Goal: Information Seeking & Learning: Learn about a topic

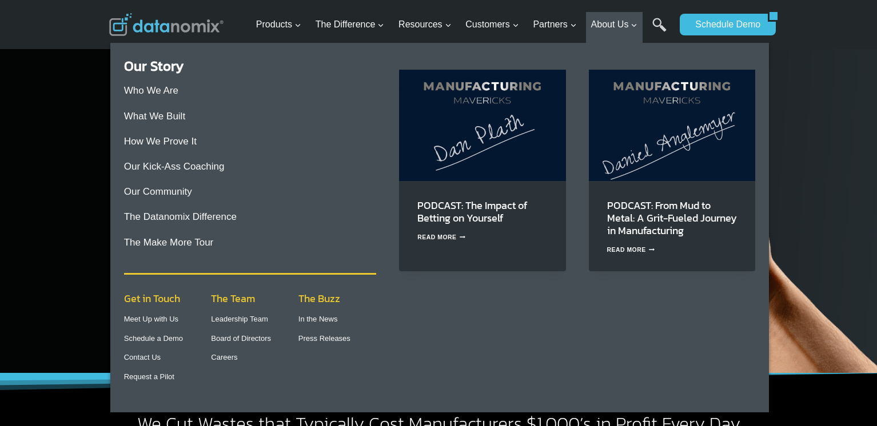
scroll to position [26, 0]
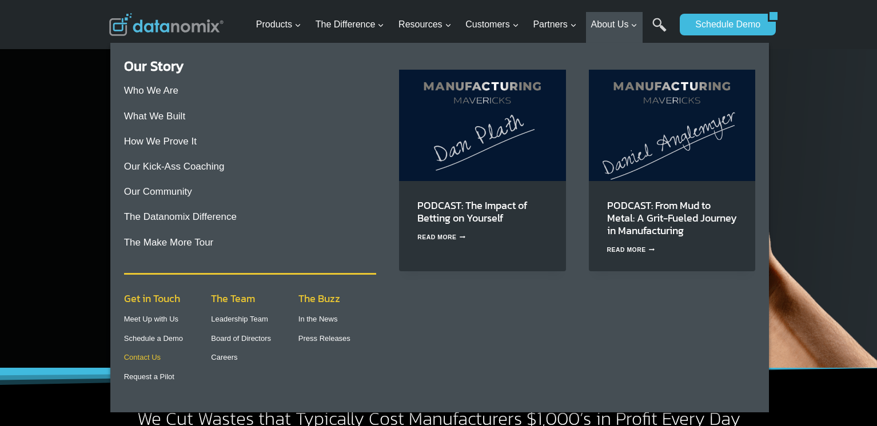
click at [146, 356] on link "Contact Us" at bounding box center [142, 357] width 37 height 9
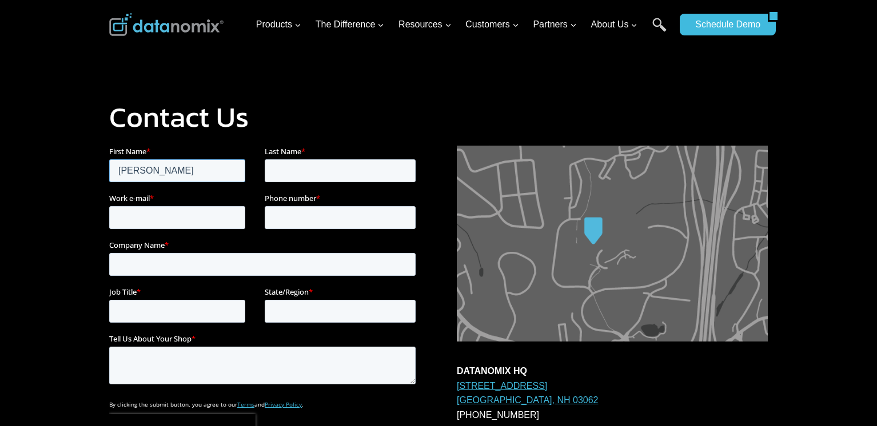
type input "Alex"
type input "Lebedev"
type input "alexl@skody.ai"
type input "2063134678"
type input "Skody AI"
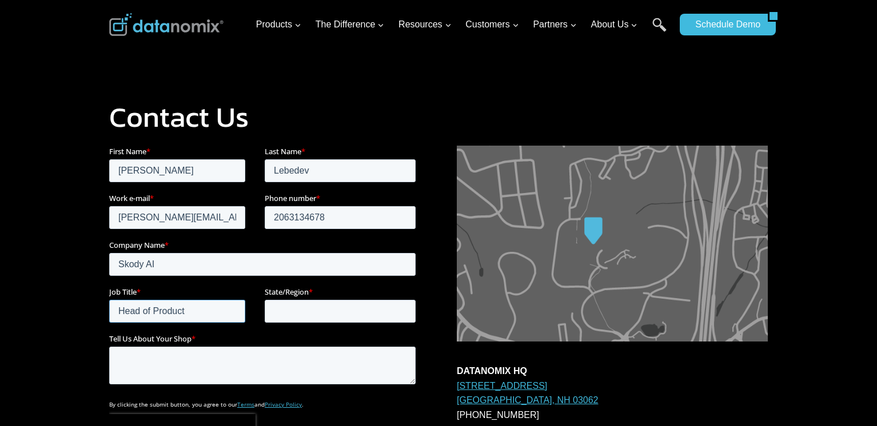
type input "Head of Product"
type input "WA"
click at [129, 360] on textarea "Tell Us About Your Shop *" at bounding box center [262, 366] width 306 height 38
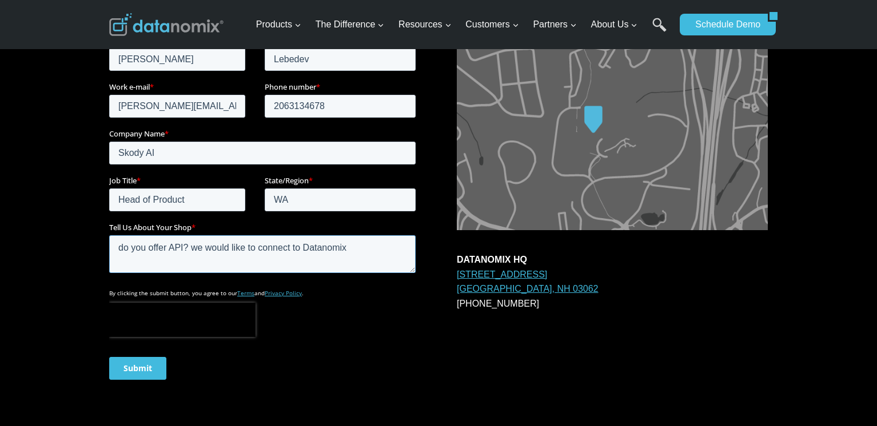
drag, startPoint x: 363, startPoint y: 242, endPoint x: 192, endPoint y: 248, distance: 171.0
click at [192, 248] on textarea "do you offer API? we would like to connect to Datanomix" at bounding box center [262, 255] width 306 height 38
type textarea "do you offer API?"
click at [142, 373] on input "Submit" at bounding box center [137, 368] width 57 height 23
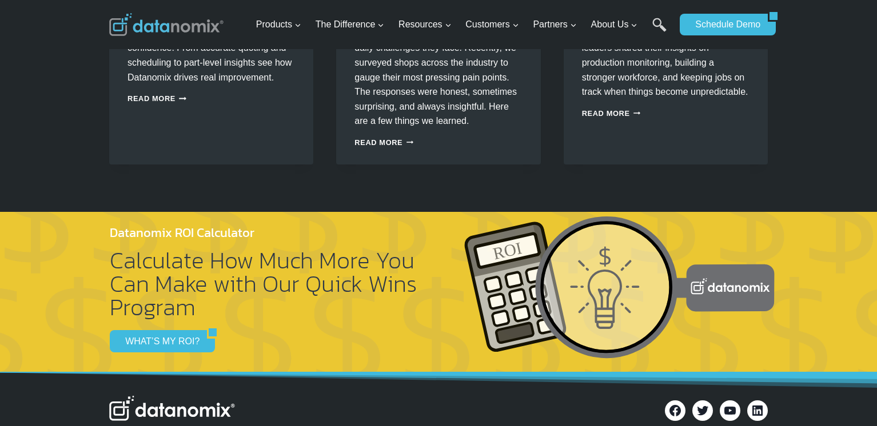
scroll to position [711, 0]
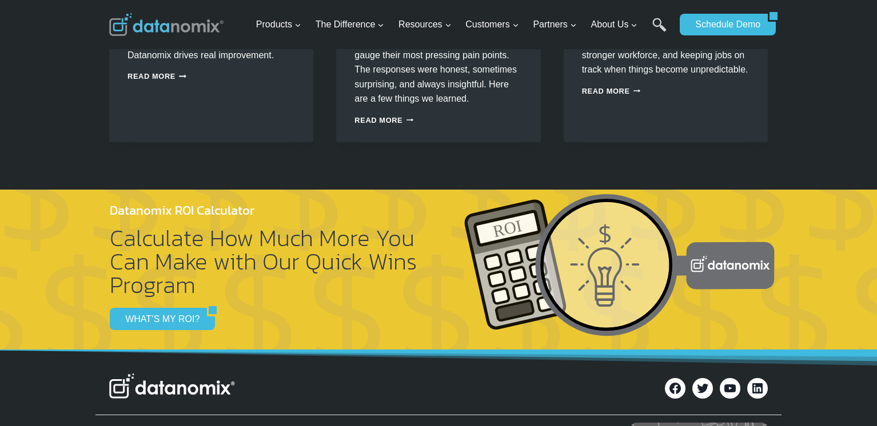
click at [710, 255] on img at bounding box center [618, 266] width 313 height 146
click at [173, 312] on link "WHAT’S MY ROI?" at bounding box center [158, 319] width 97 height 22
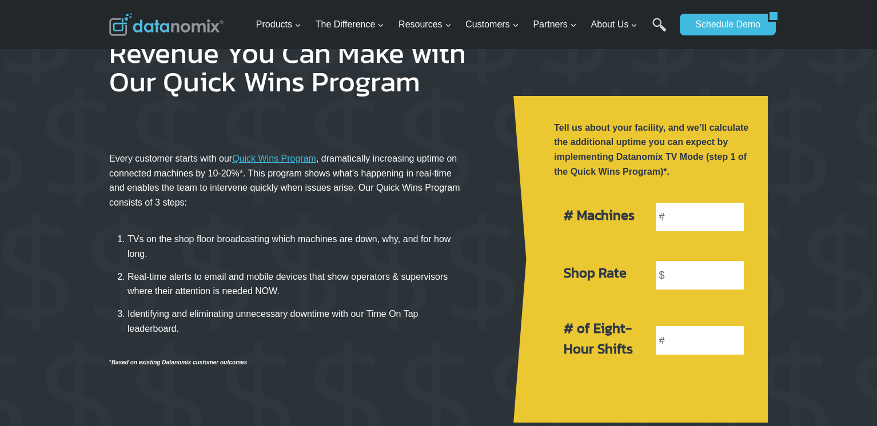
scroll to position [135, 0]
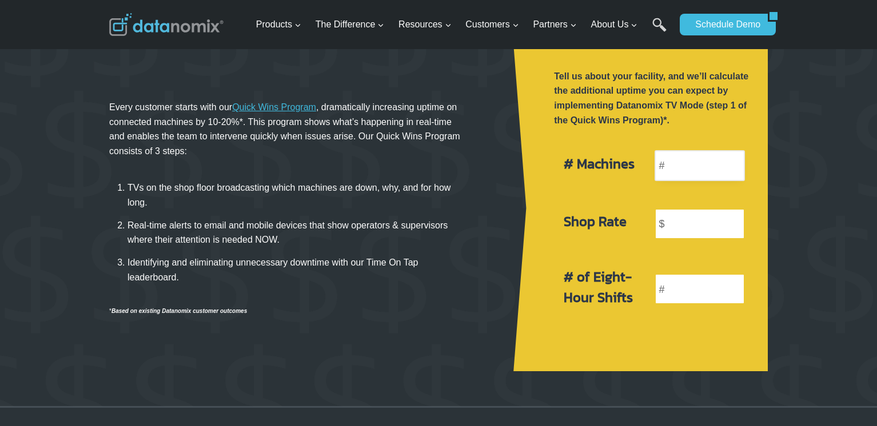
click at [669, 164] on input "number" at bounding box center [700, 165] width 90 height 31
type input "20"
click at [673, 220] on input "number" at bounding box center [700, 224] width 90 height 31
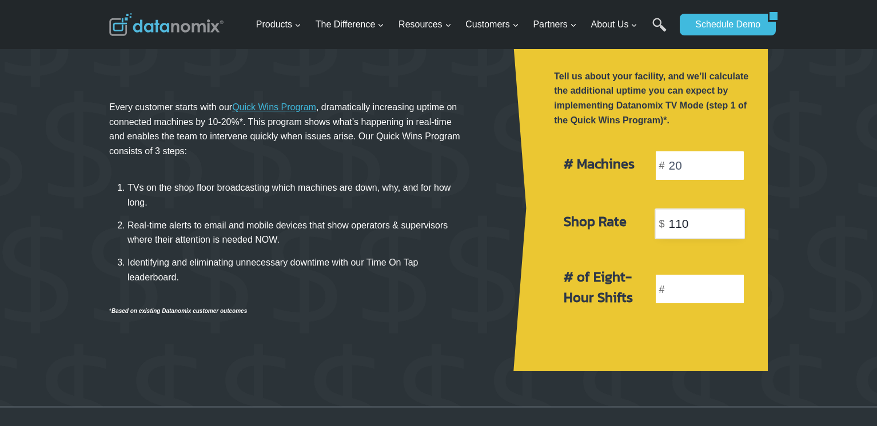
type input "110"
click at [681, 282] on input "number" at bounding box center [700, 289] width 90 height 31
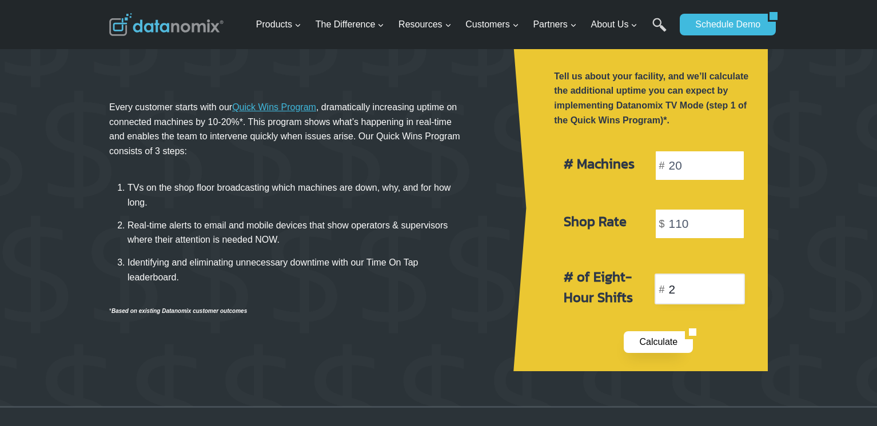
type input "2"
click at [652, 339] on link "Calculate" at bounding box center [654, 343] width 61 height 22
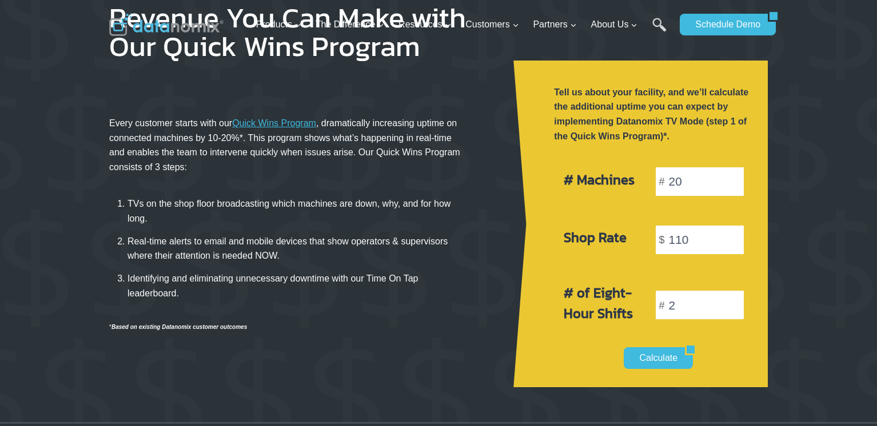
scroll to position [0, 0]
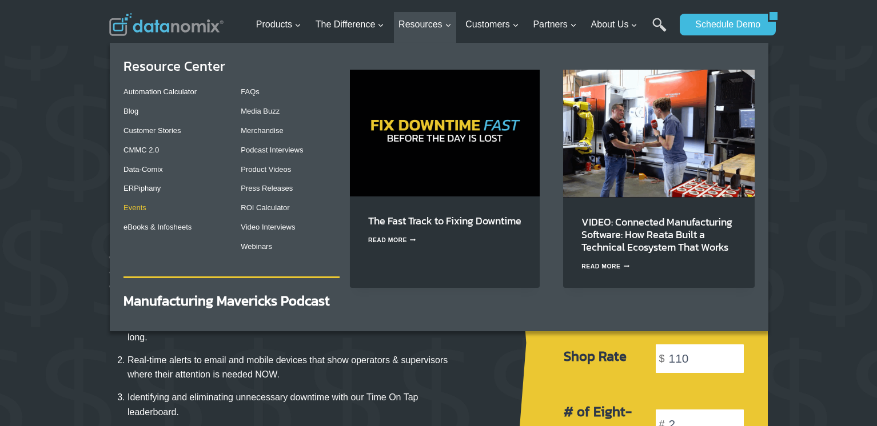
click at [136, 204] on link "Events" at bounding box center [134, 208] width 23 height 9
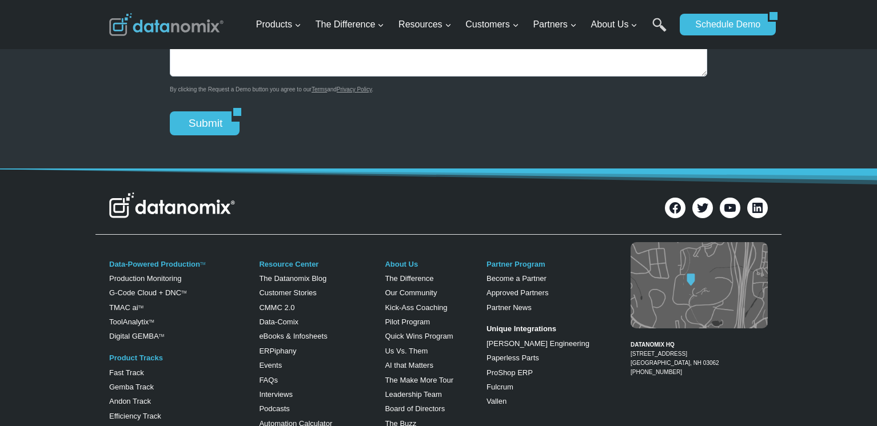
scroll to position [2167, 0]
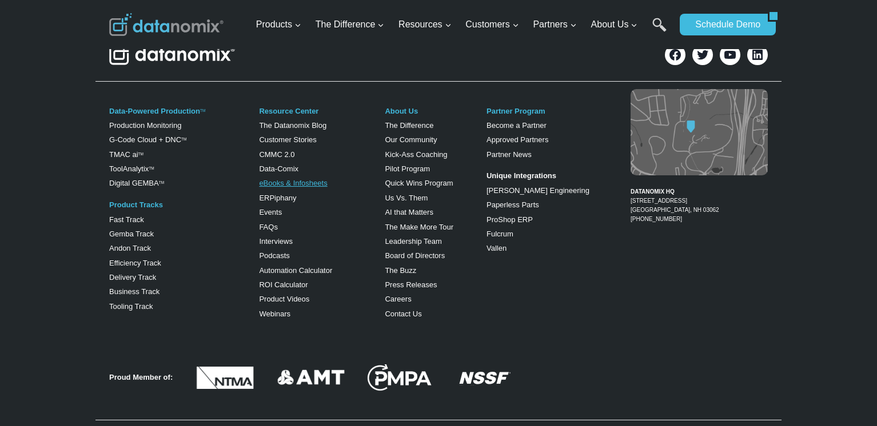
click at [317, 179] on link "eBooks & Infosheets" at bounding box center [293, 183] width 68 height 9
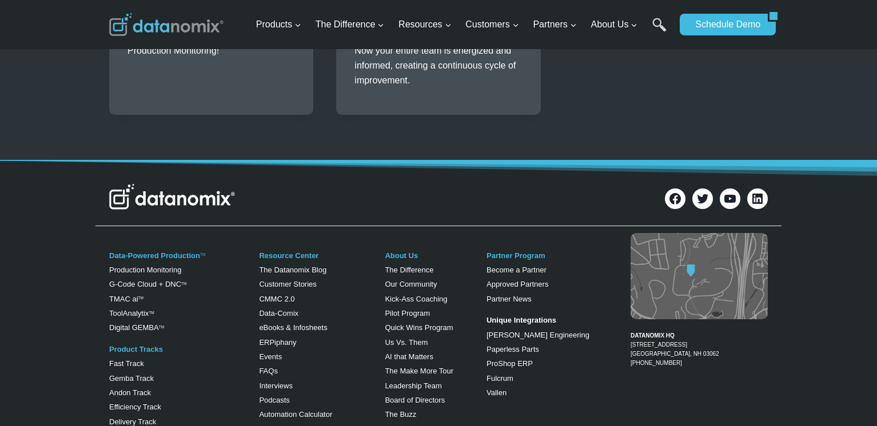
scroll to position [804, 0]
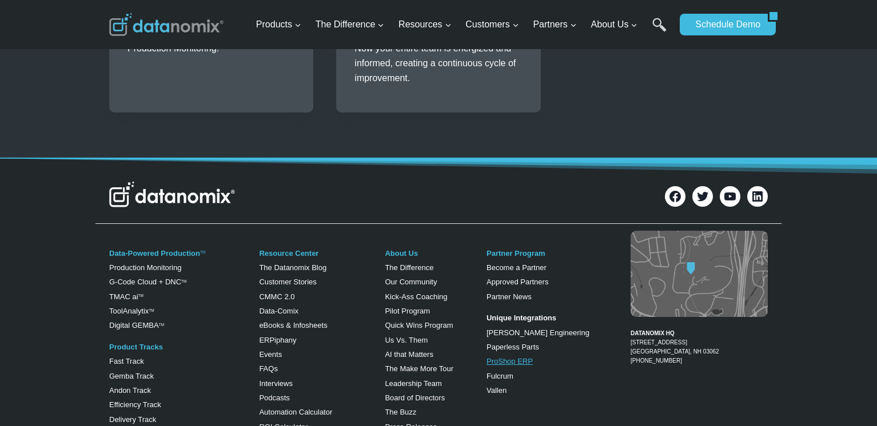
click at [524, 357] on link "ProShop ERP" at bounding box center [509, 361] width 46 height 9
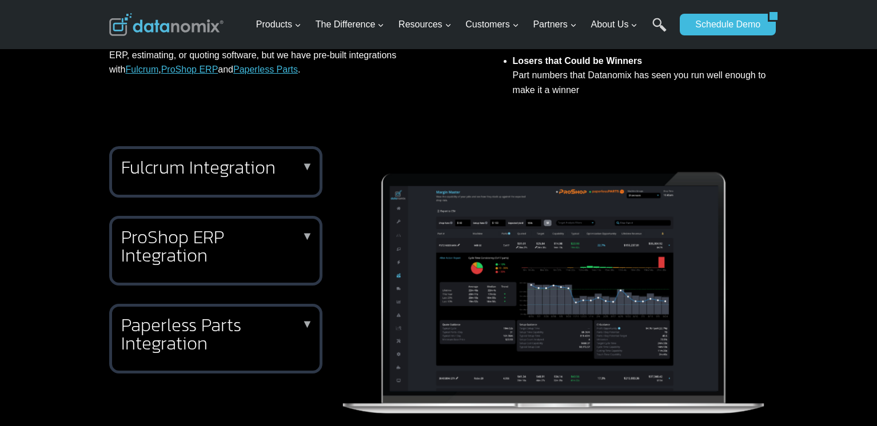
click at [242, 229] on h2 "ProShop ERP Integration" at bounding box center [213, 246] width 185 height 37
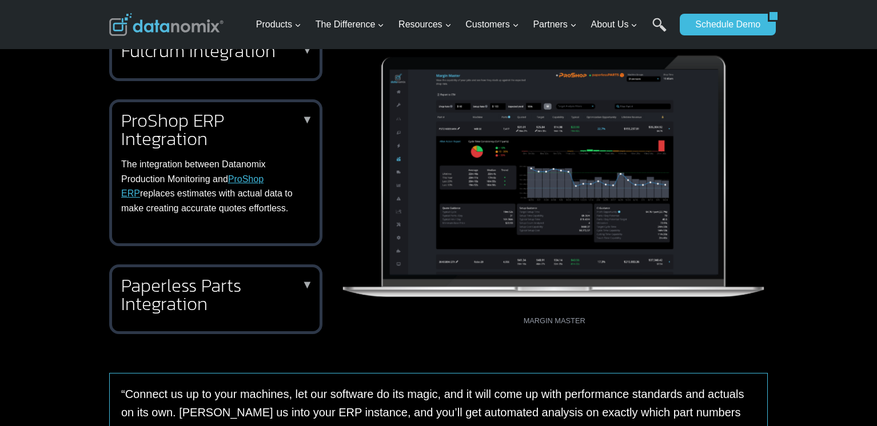
scroll to position [619, 0]
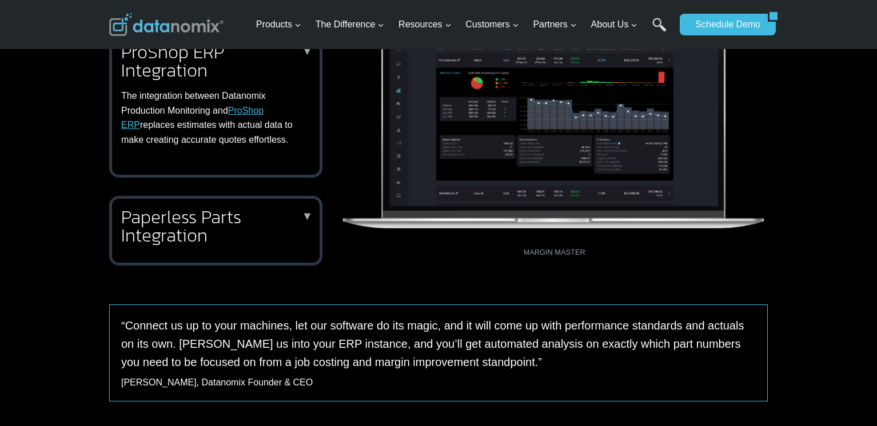
click at [248, 237] on h2 "Paperless Parts Integration" at bounding box center [213, 226] width 185 height 37
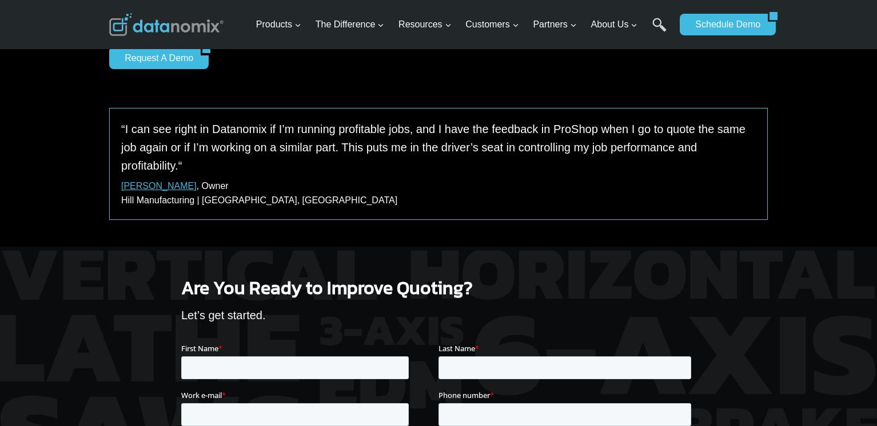
scroll to position [1240, 0]
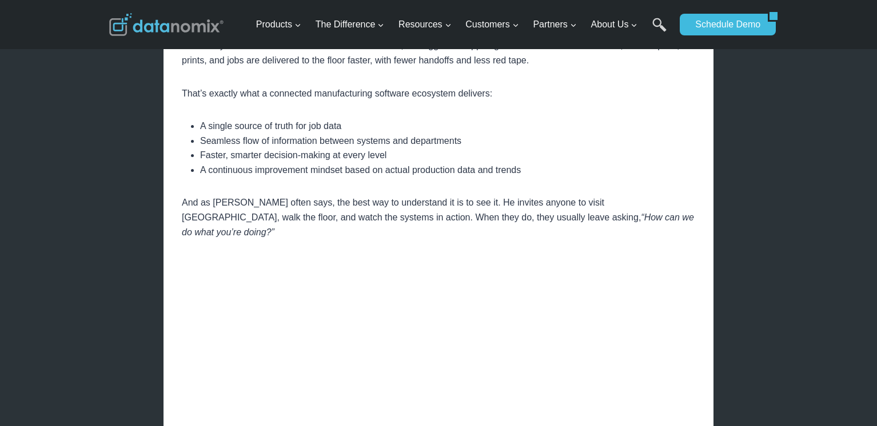
scroll to position [1283, 0]
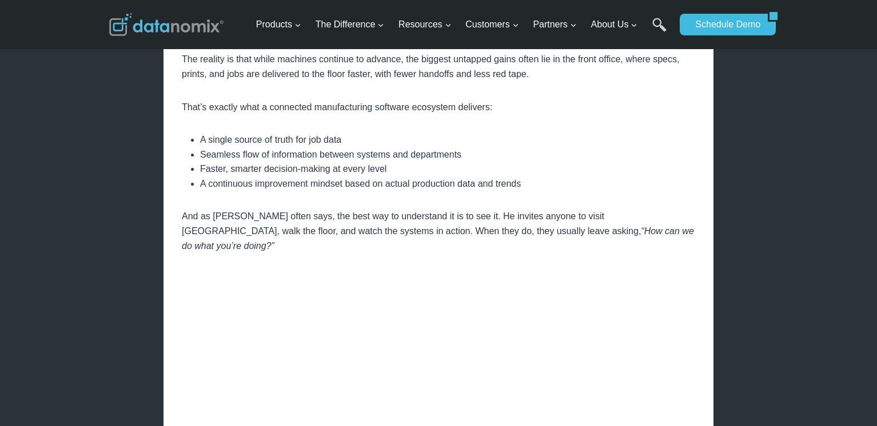
click at [126, 117] on div "× Home / Datanomix Customer Stories / VIDEO: Connected Manufacturing Software: …" at bounding box center [438, 148] width 659 height 2862
